Goal: Find specific page/section: Find specific page/section

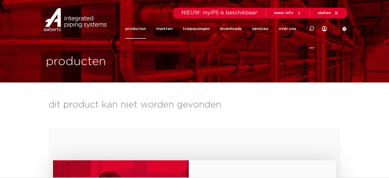
click at [313, 27] on icon at bounding box center [311, 28] width 5 height 5
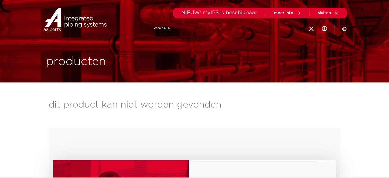
click at [181, 26] on input "Zoeken" at bounding box center [234, 28] width 161 height 10
paste input "0312917"
type input "0312917"
click button "Zoeken" at bounding box center [0, 0] width 0 height 0
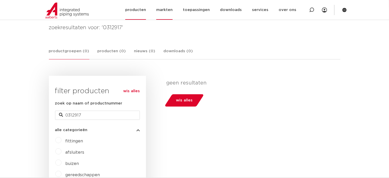
scroll to position [26, 0]
